Goal: Information Seeking & Learning: Learn about a topic

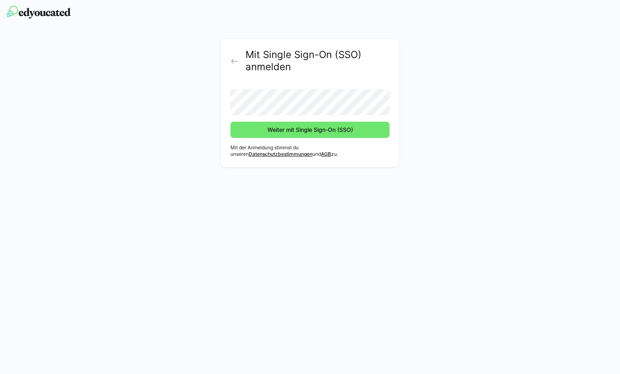
click at [311, 132] on span "Weiter mit Single Sign-On (SSO)" at bounding box center [310, 130] width 88 height 8
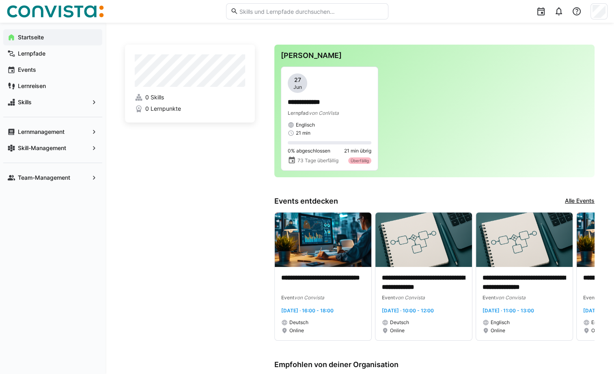
click at [0, 0] on app-navigation-label "Skill-Management" at bounding box center [0, 0] width 0 height 0
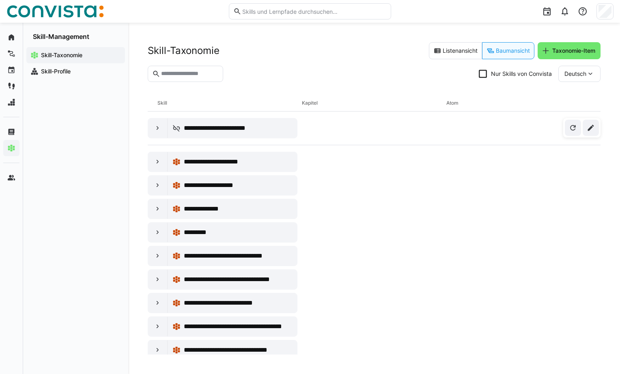
click at [0, 0] on app-navigation-label "Skill-Profile" at bounding box center [0, 0] width 0 height 0
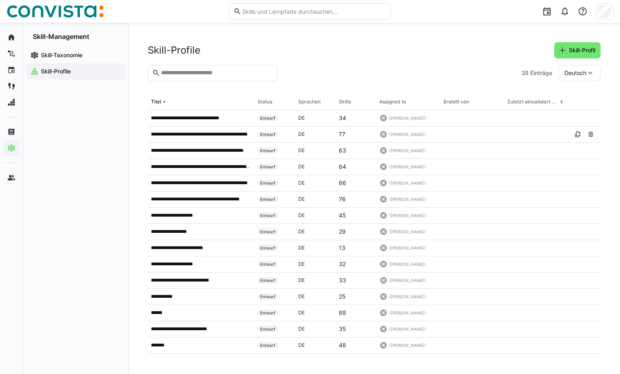
click at [236, 135] on p "**********" at bounding box center [200, 134] width 99 height 6
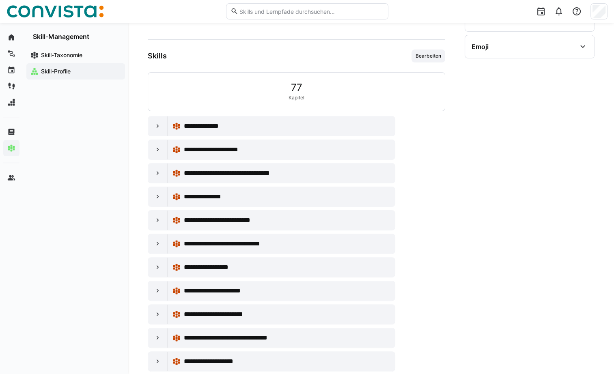
scroll to position [173, 0]
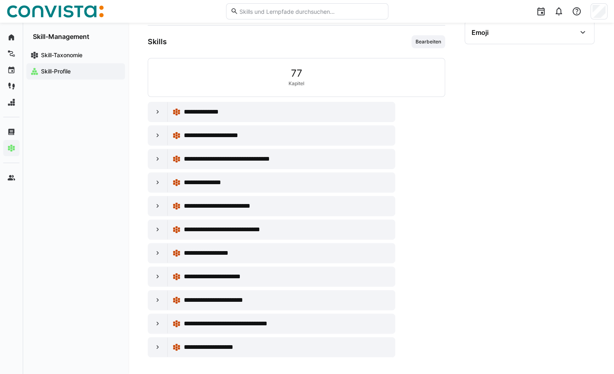
click at [154, 346] on eds-icon at bounding box center [158, 347] width 8 height 8
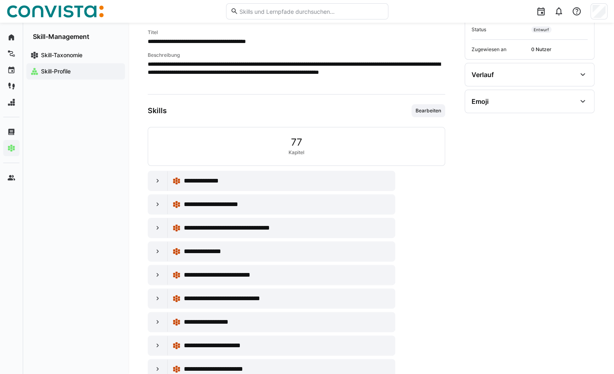
scroll to position [52, 0]
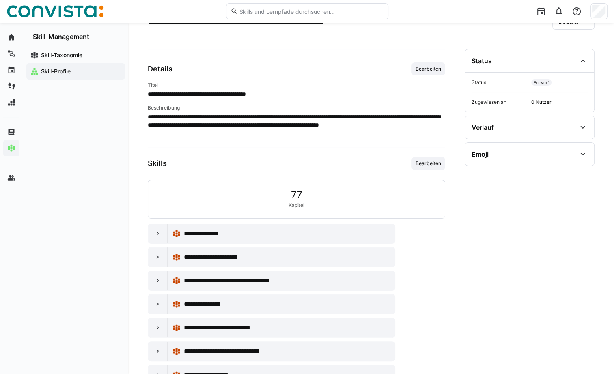
click at [154, 236] on eds-icon at bounding box center [158, 234] width 8 height 8
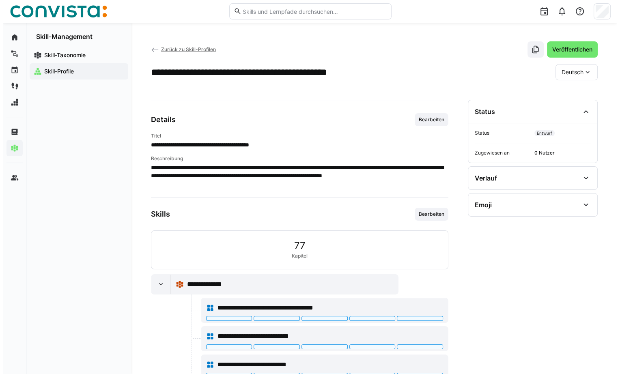
scroll to position [0, 0]
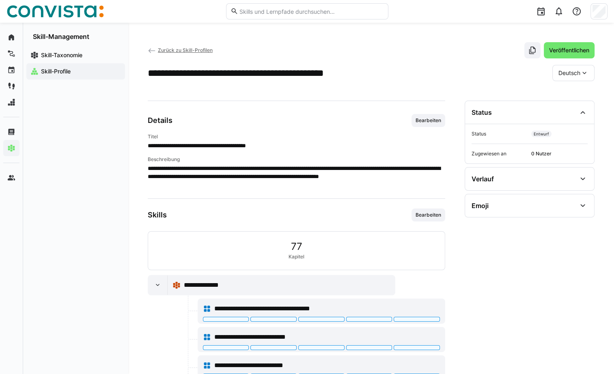
click at [159, 50] on span "Zurück zu Skill-Profilen" at bounding box center [185, 50] width 55 height 6
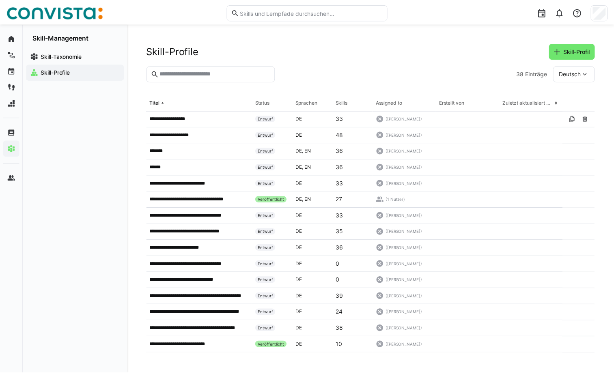
scroll to position [365, 0]
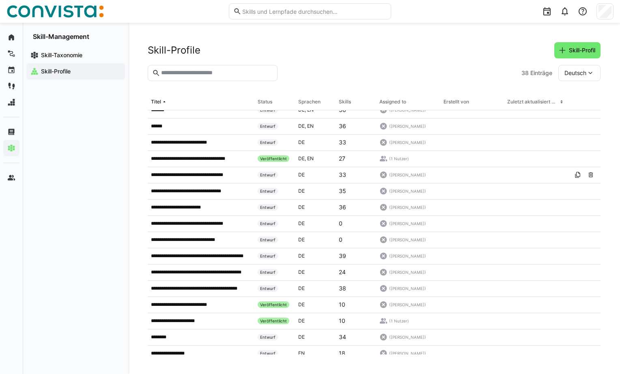
click at [167, 174] on p "**********" at bounding box center [196, 175] width 91 height 6
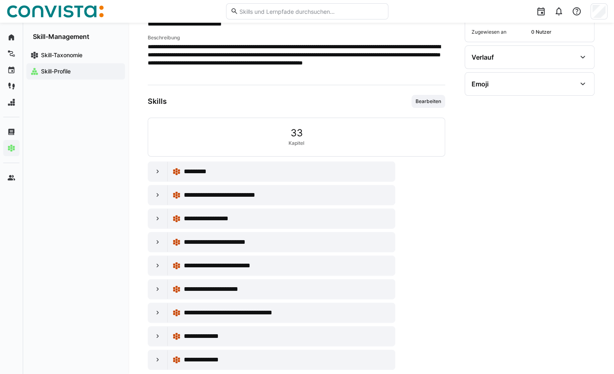
scroll to position [135, 0]
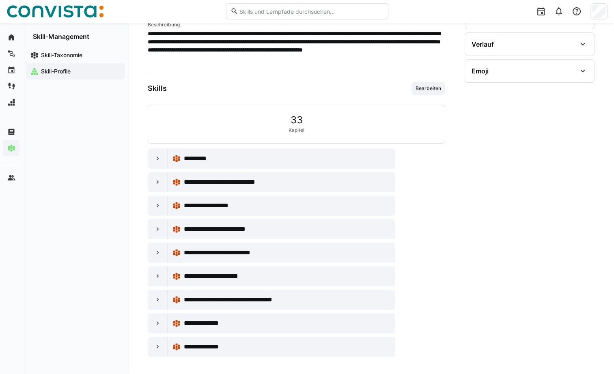
click at [155, 182] on eds-icon at bounding box center [158, 182] width 8 height 8
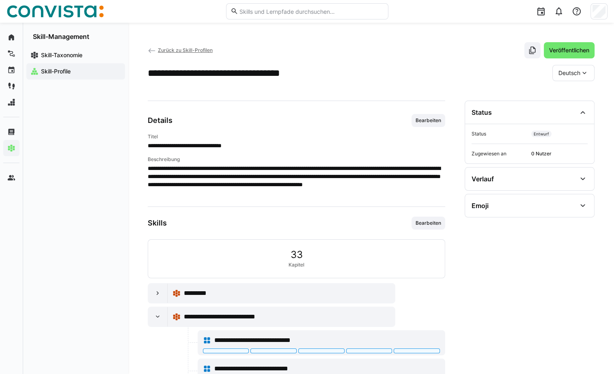
scroll to position [0, 0]
click at [156, 315] on eds-icon at bounding box center [158, 317] width 8 height 8
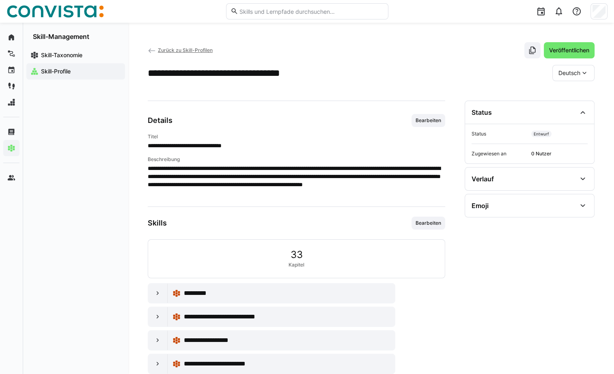
click at [0, 0] on app-navigation-label "Skill-Profile" at bounding box center [0, 0] width 0 height 0
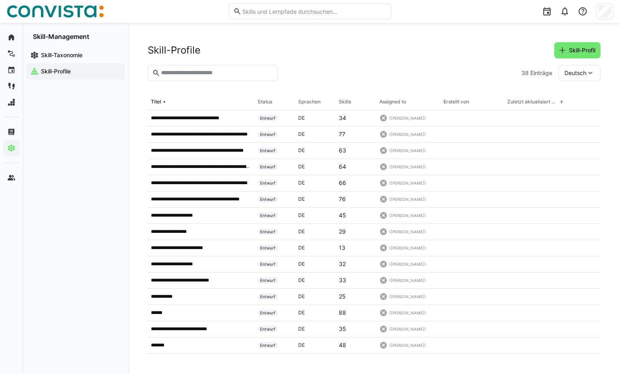
click at [515, 101] on div "Zuletzt aktualisiert am" at bounding box center [532, 102] width 51 height 6
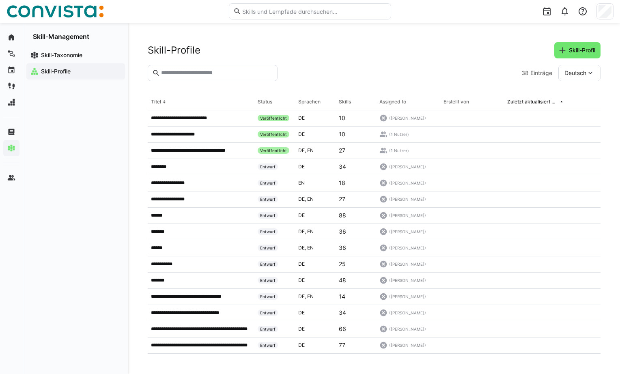
click at [163, 103] on eds-icon at bounding box center [164, 102] width 6 height 6
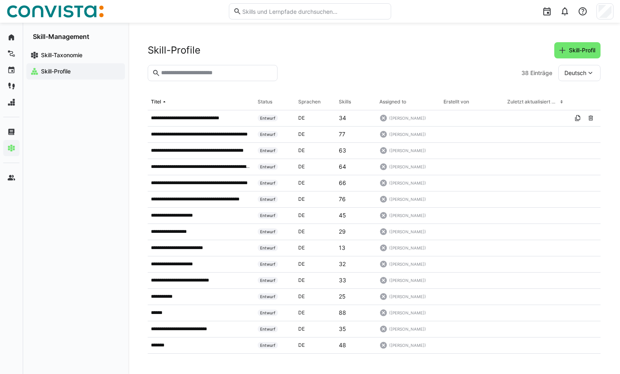
click at [184, 74] on input "text" at bounding box center [216, 72] width 113 height 7
type input "********"
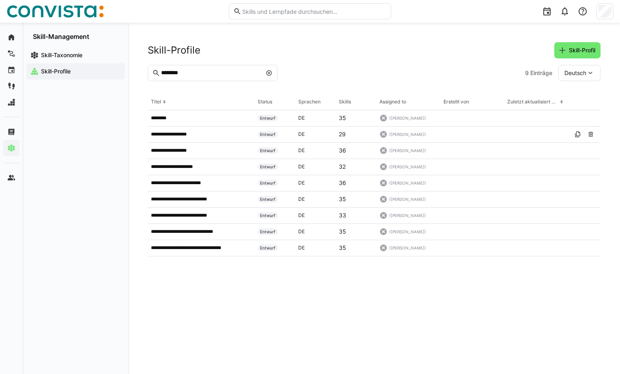
click at [171, 132] on p "**********" at bounding box center [173, 134] width 45 height 6
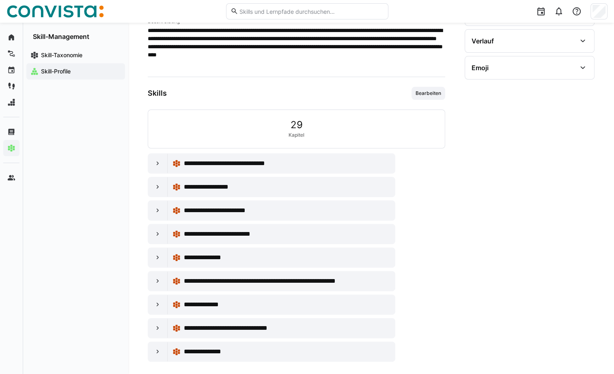
scroll to position [143, 0]
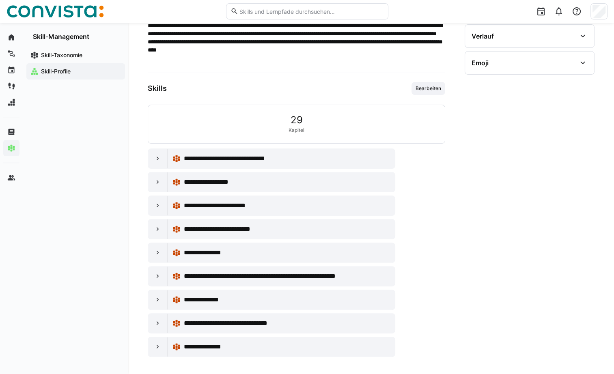
click at [155, 250] on eds-icon at bounding box center [158, 253] width 8 height 8
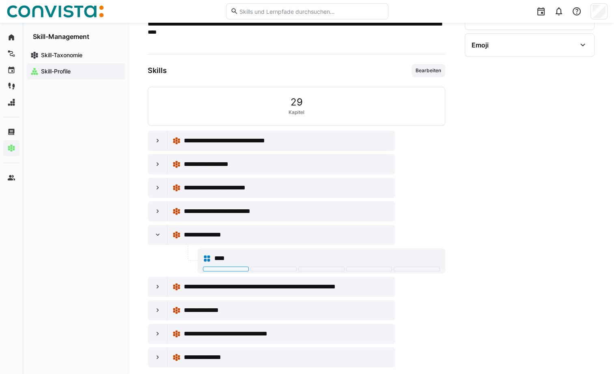
scroll to position [171, 0]
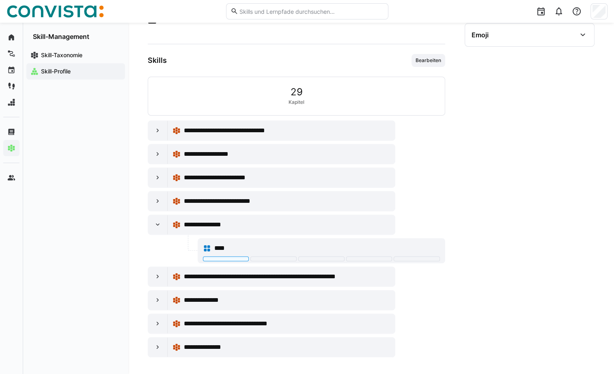
click at [157, 225] on eds-icon at bounding box center [158, 225] width 8 height 8
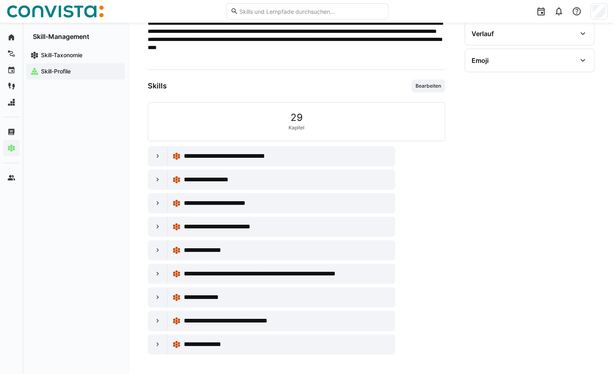
scroll to position [143, 0]
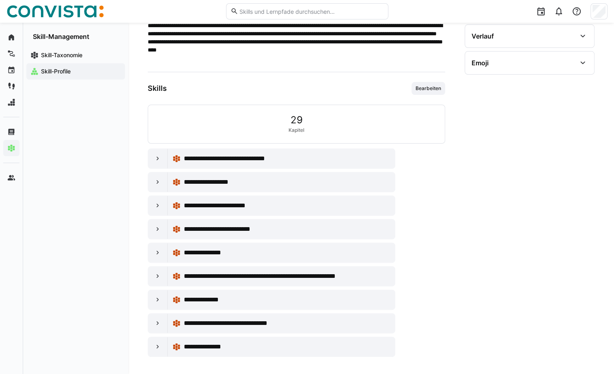
click at [157, 276] on eds-icon at bounding box center [158, 276] width 8 height 8
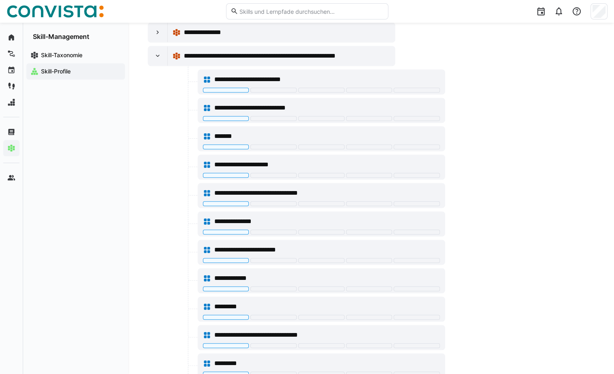
scroll to position [360, 0]
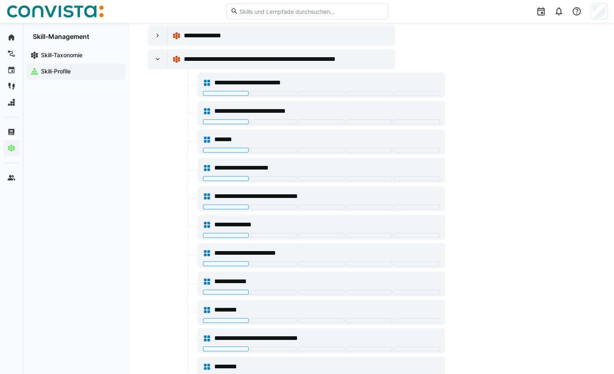
click at [156, 59] on eds-icon at bounding box center [158, 59] width 8 height 8
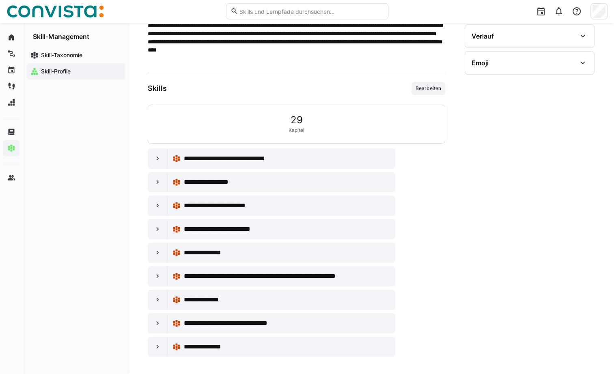
click at [160, 324] on eds-icon at bounding box center [158, 323] width 8 height 8
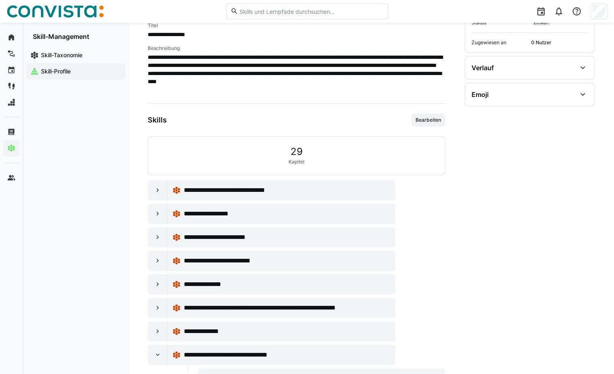
scroll to position [49, 0]
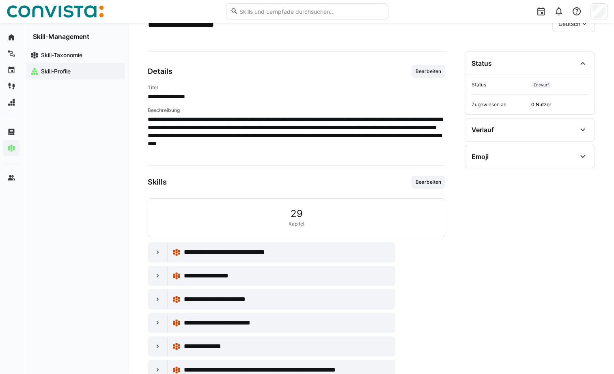
click at [373, 148] on p "**********" at bounding box center [297, 135] width 298 height 41
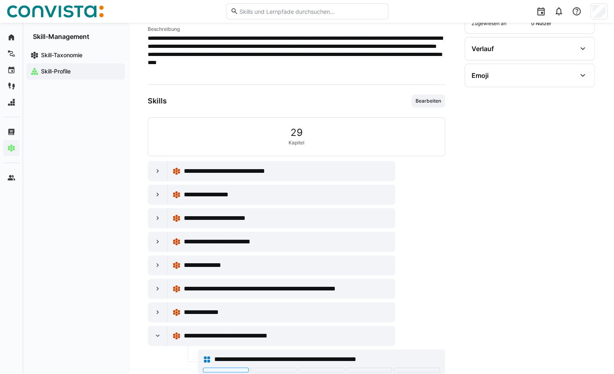
scroll to position [171, 0]
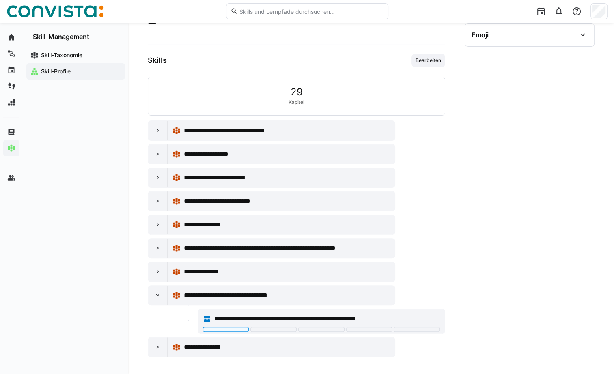
click at [157, 222] on eds-icon at bounding box center [158, 225] width 8 height 8
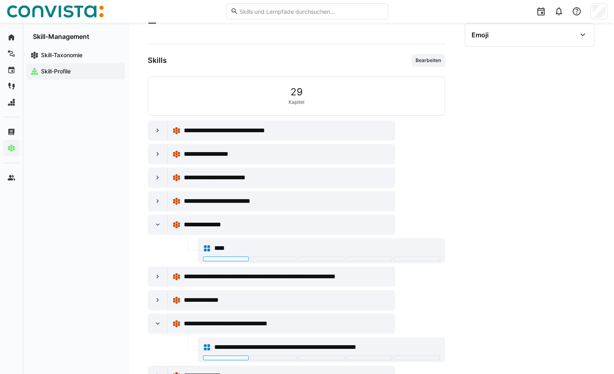
click at [158, 152] on eds-icon at bounding box center [158, 154] width 8 height 8
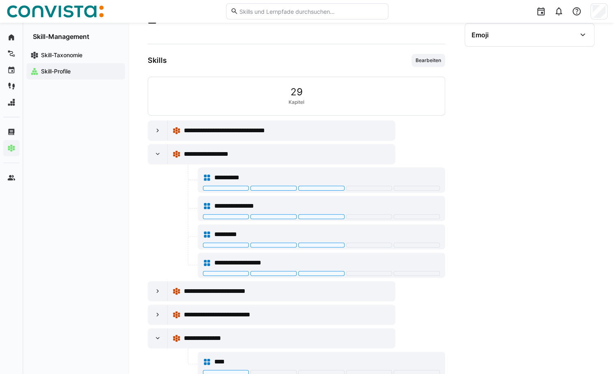
click at [158, 152] on eds-icon at bounding box center [158, 154] width 8 height 8
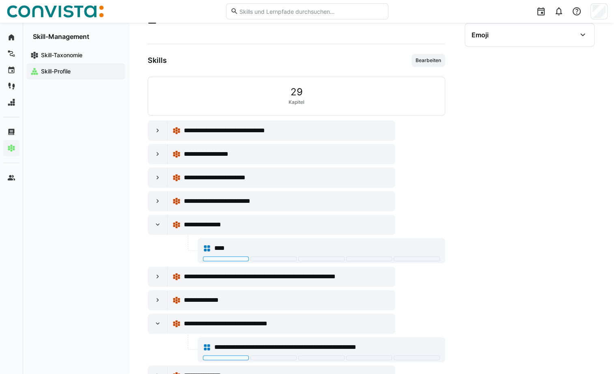
click at [154, 222] on eds-icon at bounding box center [158, 225] width 8 height 8
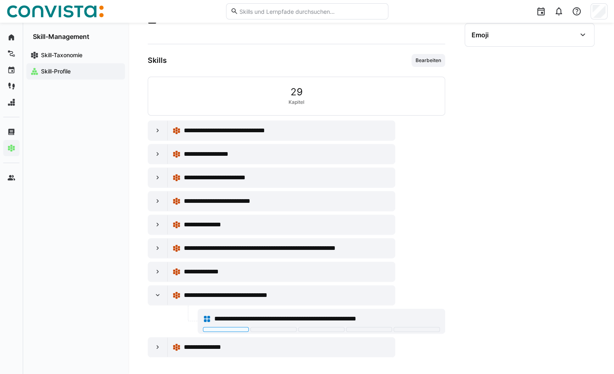
click at [156, 295] on eds-icon at bounding box center [158, 295] width 8 height 8
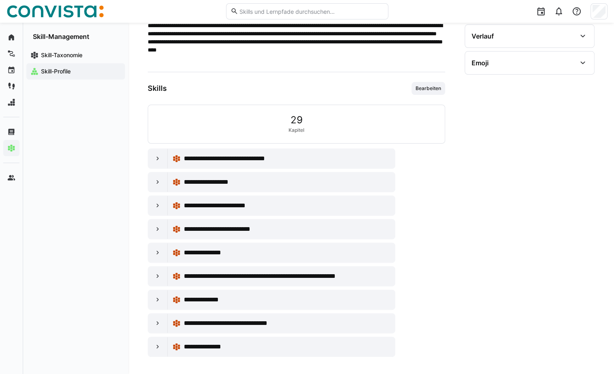
click at [156, 346] on eds-icon at bounding box center [158, 347] width 8 height 8
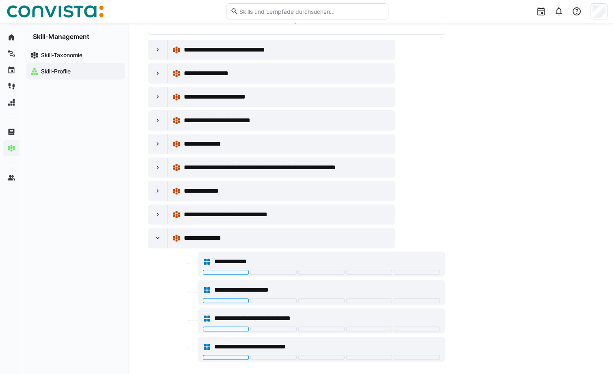
scroll to position [256, 0]
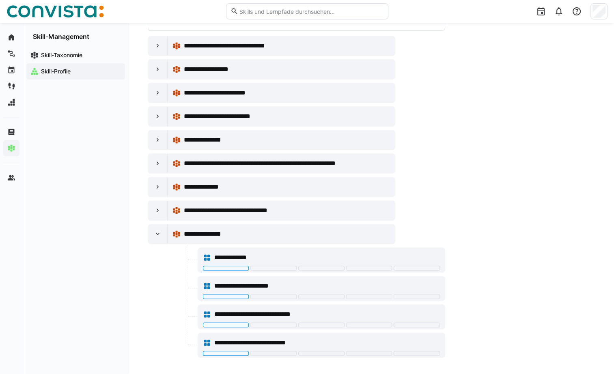
click at [156, 233] on eds-icon at bounding box center [158, 234] width 8 height 8
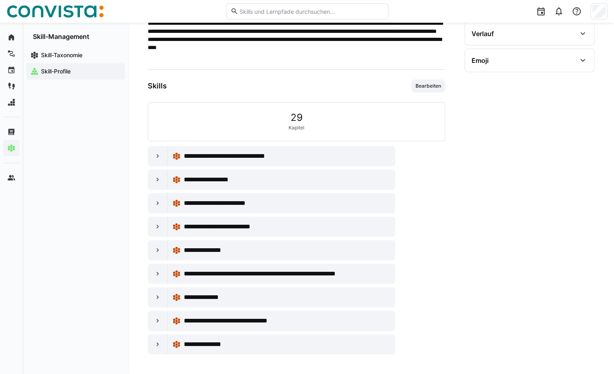
scroll to position [143, 0]
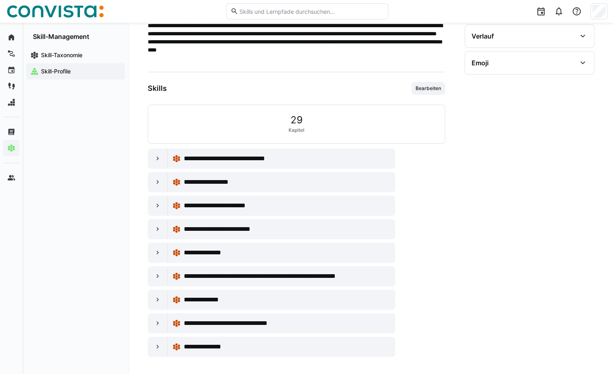
click at [154, 274] on eds-icon at bounding box center [158, 276] width 8 height 8
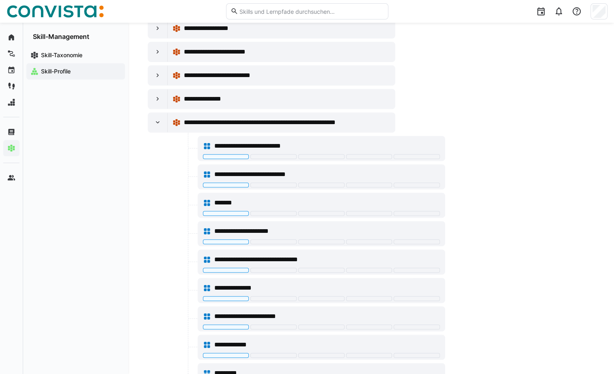
scroll to position [296, 0]
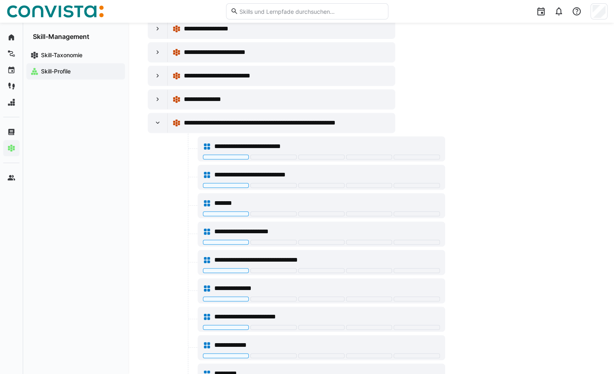
click at [156, 122] on eds-icon at bounding box center [158, 123] width 8 height 8
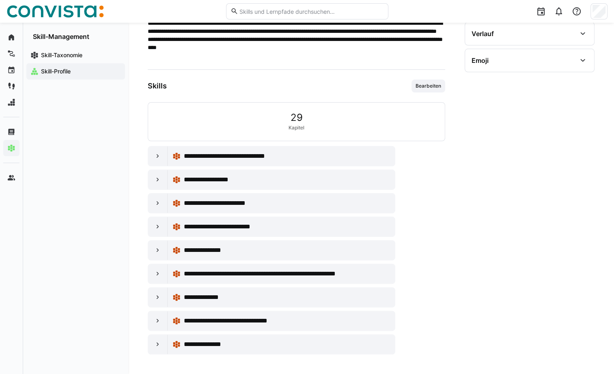
scroll to position [143, 0]
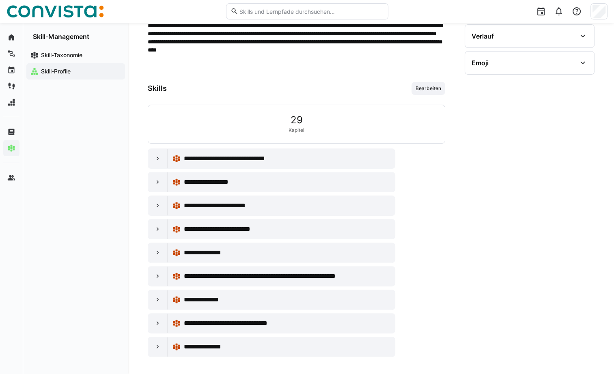
click at [159, 157] on eds-icon at bounding box center [158, 159] width 8 height 8
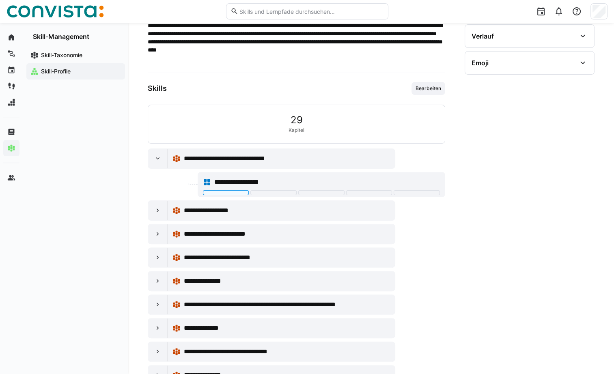
scroll to position [171, 0]
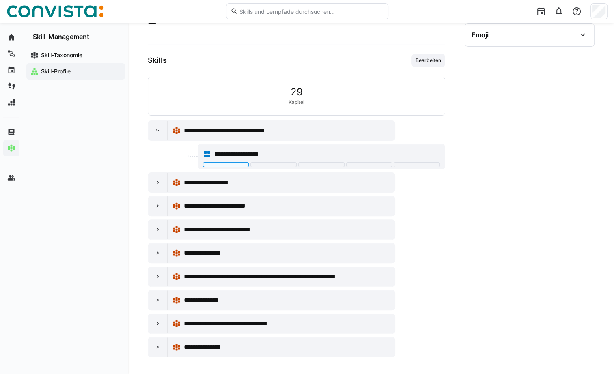
click at [157, 132] on eds-icon at bounding box center [158, 131] width 8 height 8
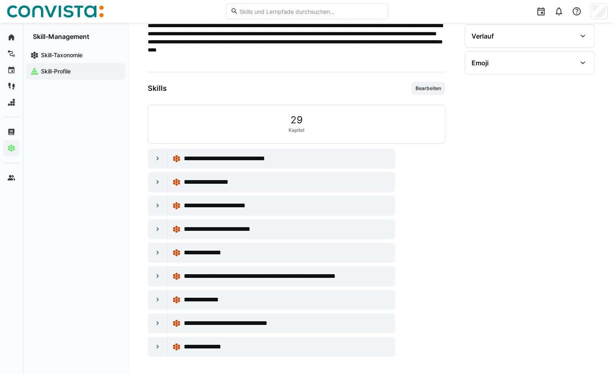
click at [160, 206] on eds-icon at bounding box center [158, 206] width 8 height 8
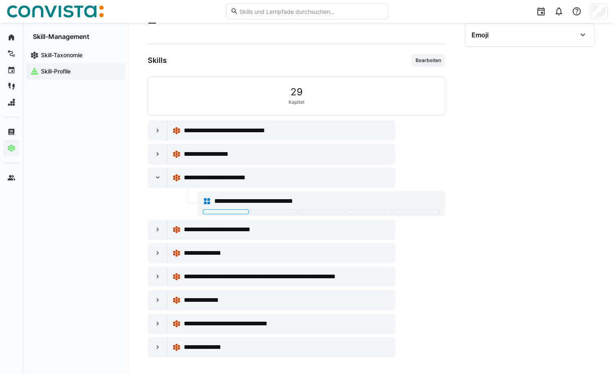
click at [157, 178] on eds-icon at bounding box center [158, 178] width 8 height 8
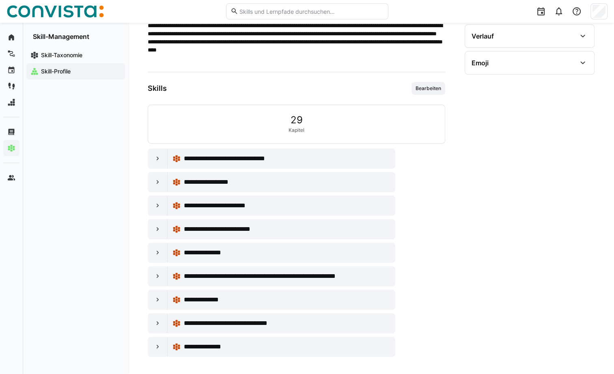
click at [155, 229] on eds-icon at bounding box center [158, 229] width 8 height 8
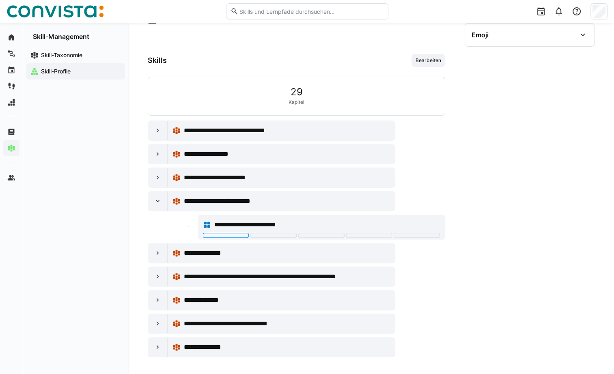
click at [157, 199] on eds-icon at bounding box center [158, 201] width 8 height 8
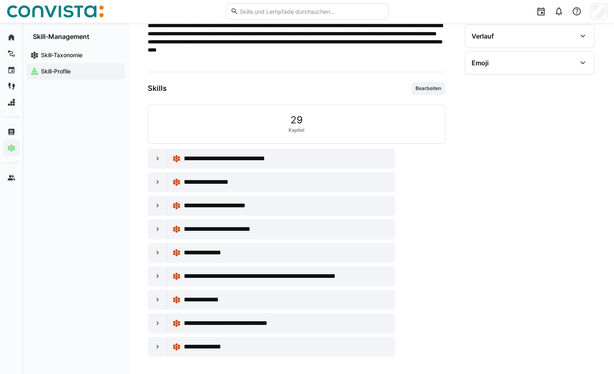
click at [155, 253] on eds-icon at bounding box center [158, 253] width 8 height 8
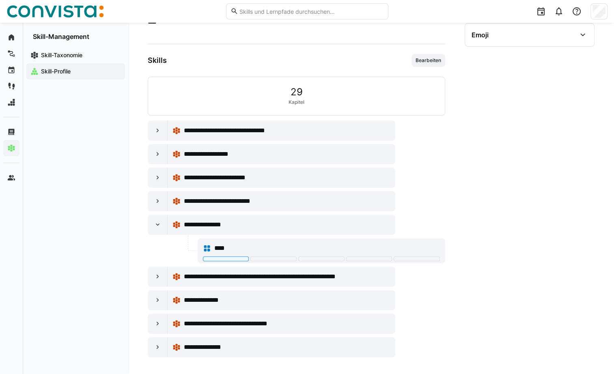
click at [156, 224] on eds-icon at bounding box center [158, 225] width 8 height 8
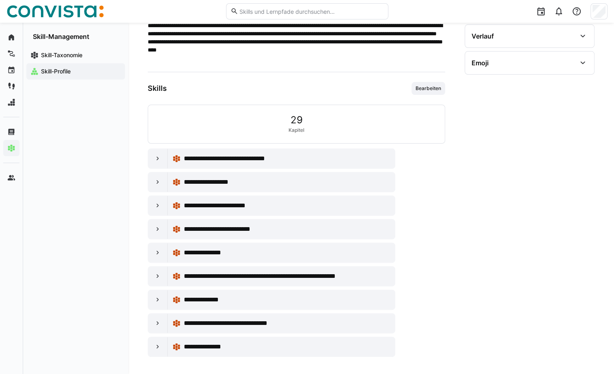
click at [156, 161] on eds-icon at bounding box center [158, 159] width 8 height 8
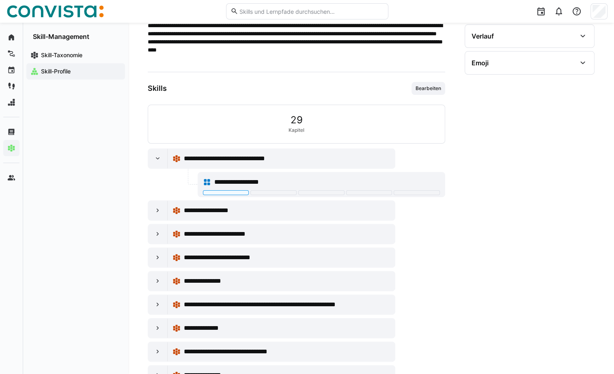
scroll to position [171, 0]
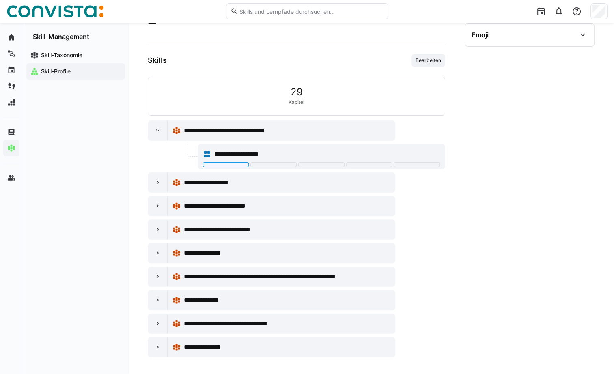
click at [157, 129] on eds-icon at bounding box center [158, 131] width 8 height 8
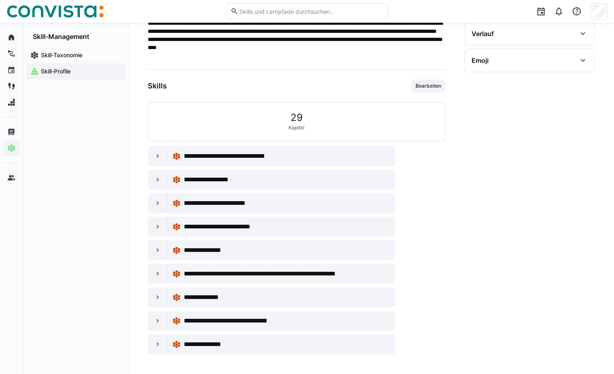
scroll to position [143, 0]
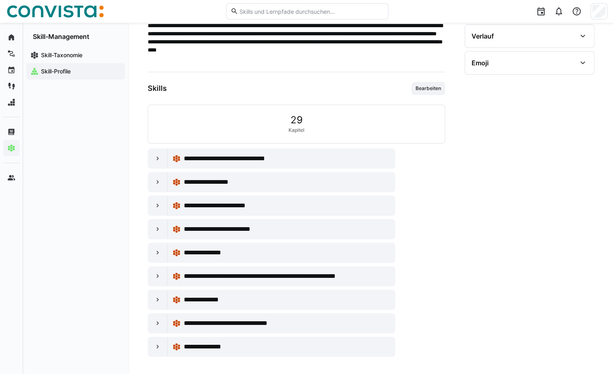
click at [158, 323] on eds-icon at bounding box center [158, 323] width 8 height 8
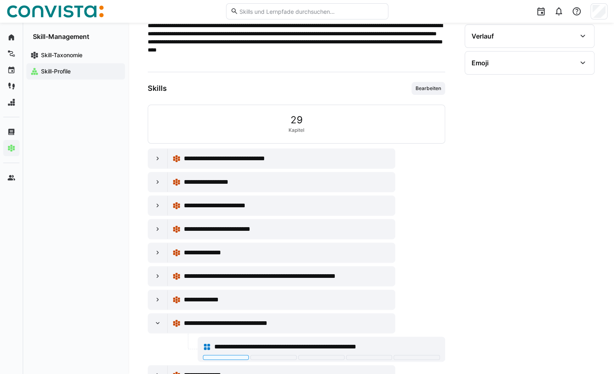
scroll to position [171, 0]
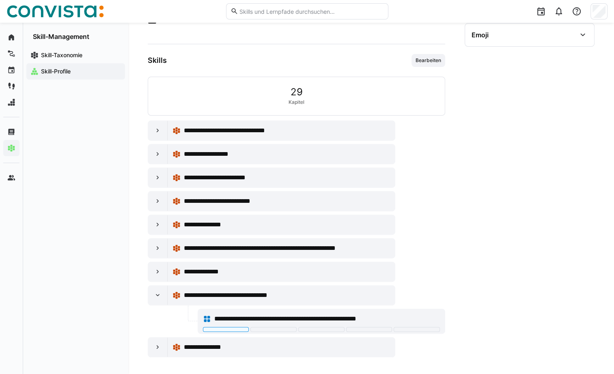
click at [155, 294] on eds-icon at bounding box center [158, 295] width 8 height 8
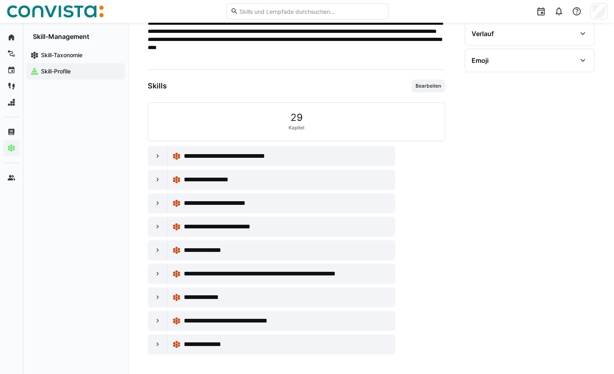
scroll to position [143, 0]
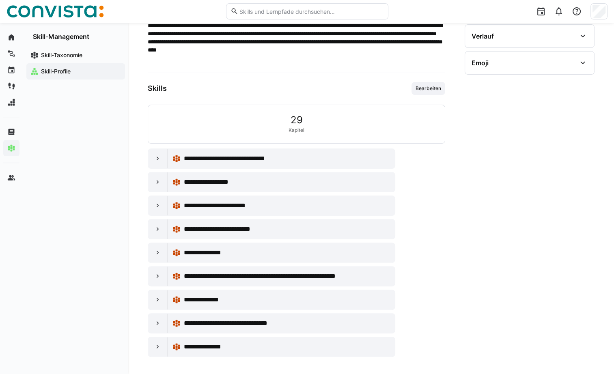
click at [159, 347] on eds-icon at bounding box center [158, 347] width 8 height 8
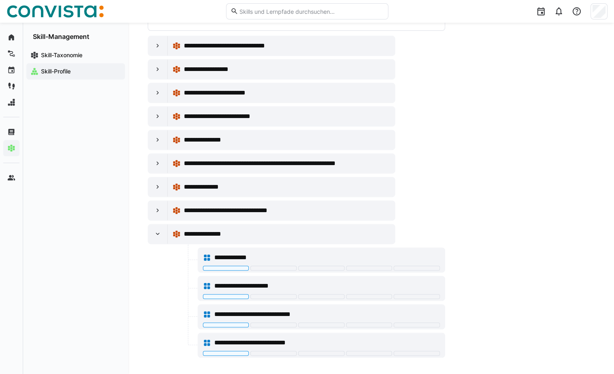
click at [156, 231] on eds-icon at bounding box center [158, 234] width 8 height 8
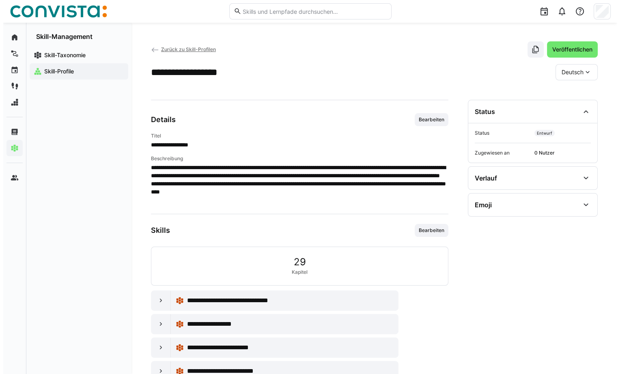
scroll to position [0, 0]
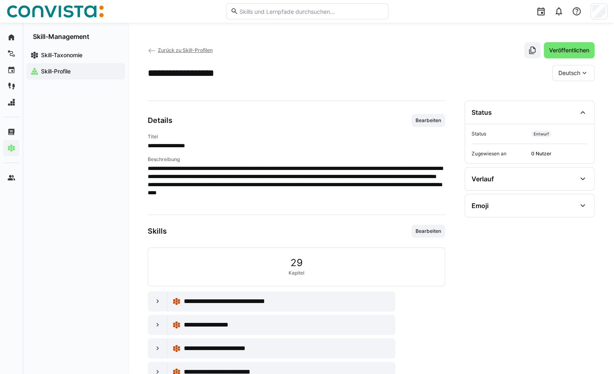
click at [0, 0] on app-navigation-label "Skill-Taxonomie" at bounding box center [0, 0] width 0 height 0
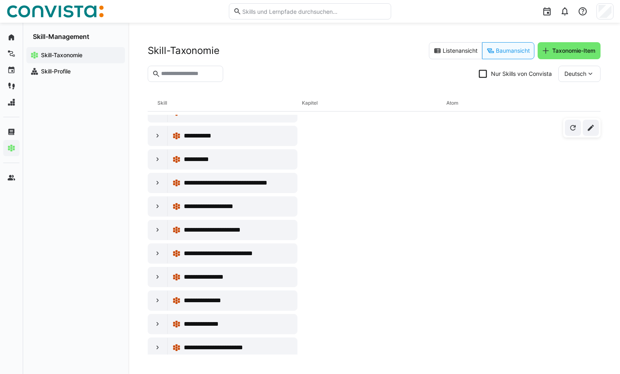
scroll to position [4145, 0]
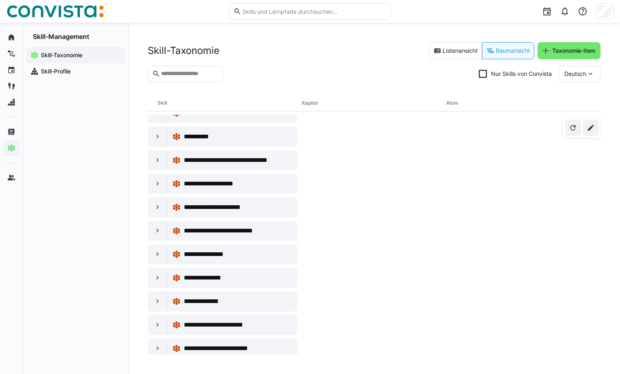
click at [156, 368] on eds-icon at bounding box center [158, 372] width 8 height 8
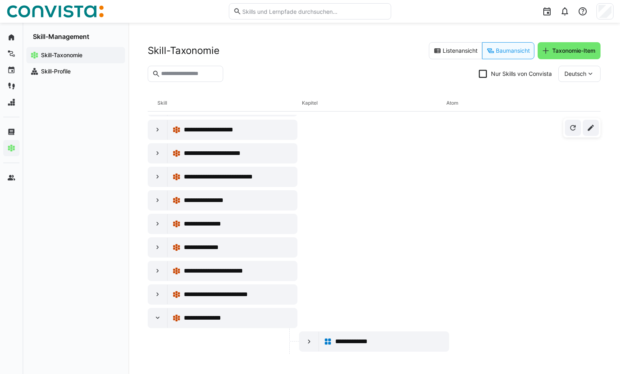
scroll to position [4239, 0]
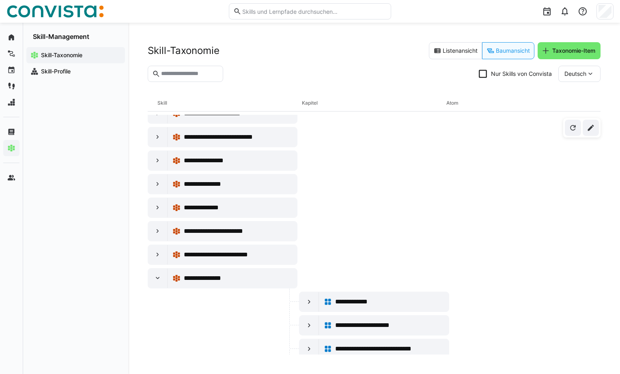
click at [157, 274] on eds-icon at bounding box center [158, 278] width 8 height 8
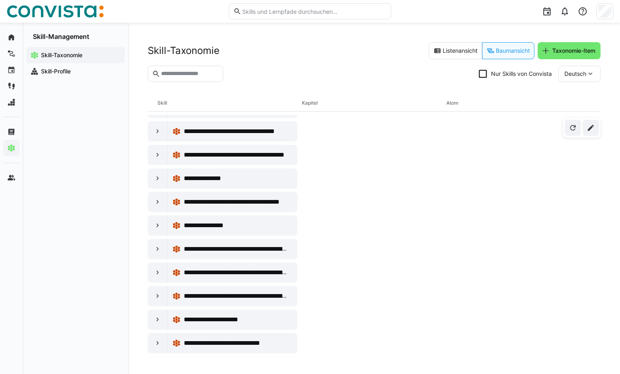
scroll to position [2643, 0]
click at [156, 246] on eds-icon at bounding box center [158, 250] width 8 height 8
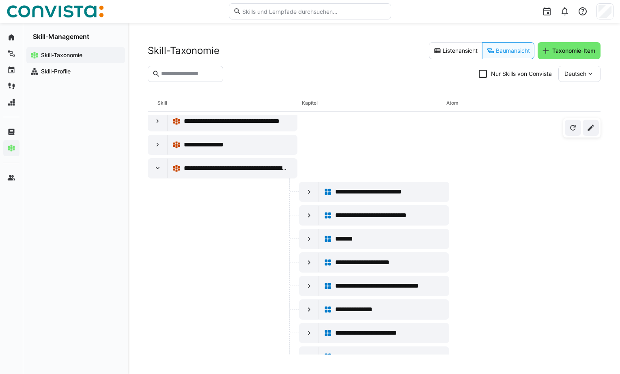
scroll to position [2684, 0]
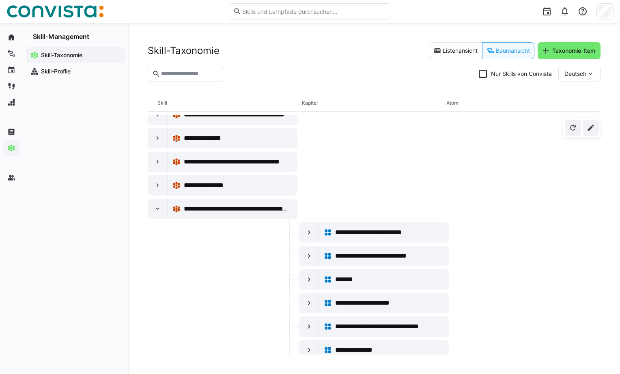
click at [154, 205] on eds-icon at bounding box center [158, 209] width 8 height 8
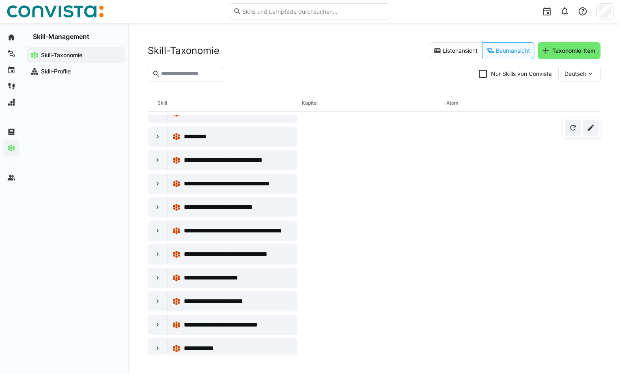
scroll to position [0, 0]
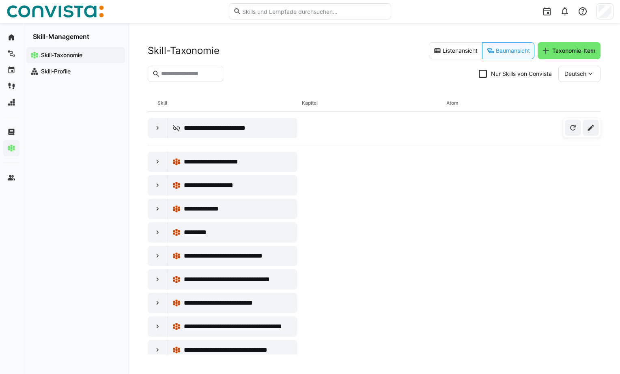
click at [457, 52] on eds-button-option "Listenansicht" at bounding box center [455, 50] width 53 height 17
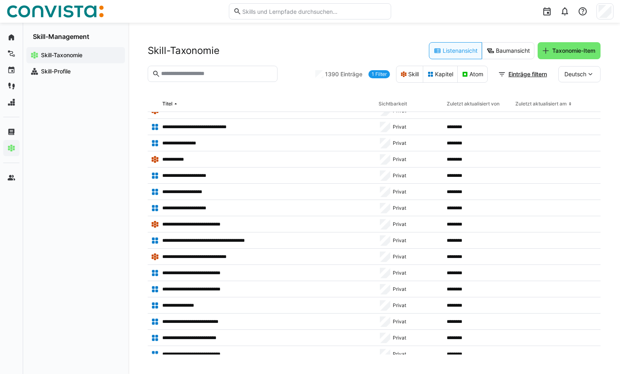
scroll to position [3816, 0]
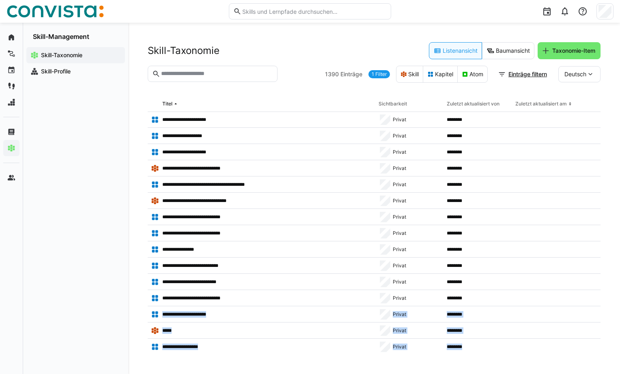
drag, startPoint x: 601, startPoint y: 303, endPoint x: 602, endPoint y: 349, distance: 46.3
click at [602, 349] on div "**********" at bounding box center [374, 199] width 492 height 352
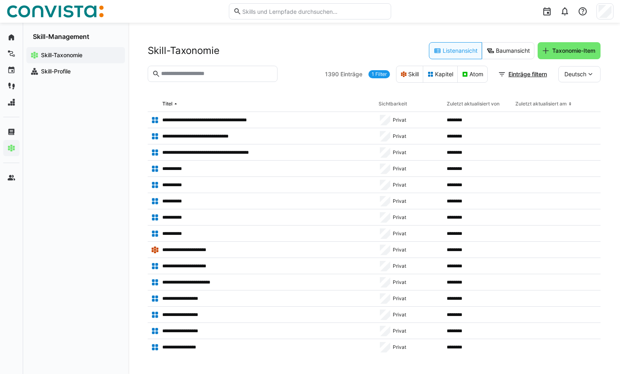
scroll to position [0, 0]
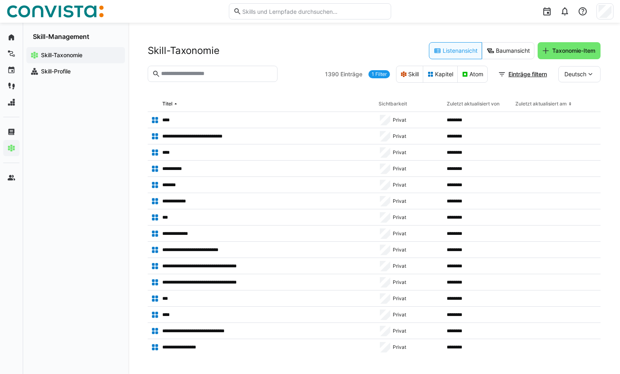
click at [507, 54] on eds-button-option "Baumansicht" at bounding box center [508, 50] width 52 height 17
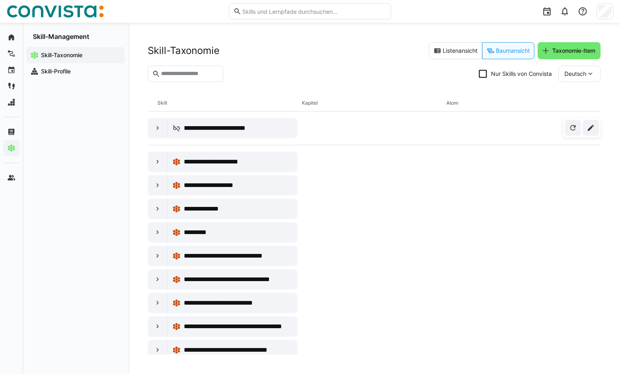
click at [482, 73] on icon at bounding box center [483, 74] width 8 height 8
click at [484, 76] on icon at bounding box center [483, 74] width 8 height 8
